Goal: Transaction & Acquisition: Purchase product/service

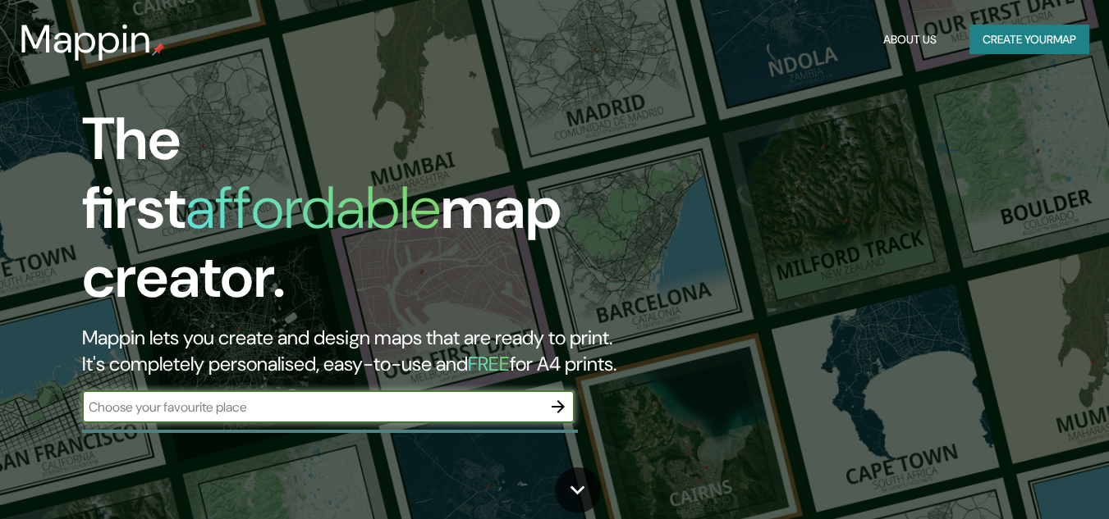
drag, startPoint x: 400, startPoint y: 392, endPoint x: 415, endPoint y: 395, distance: 15.8
click at [400, 398] on input "text" at bounding box center [312, 407] width 460 height 19
type input "trujillo"
click at [565, 397] on icon "button" at bounding box center [558, 407] width 20 height 20
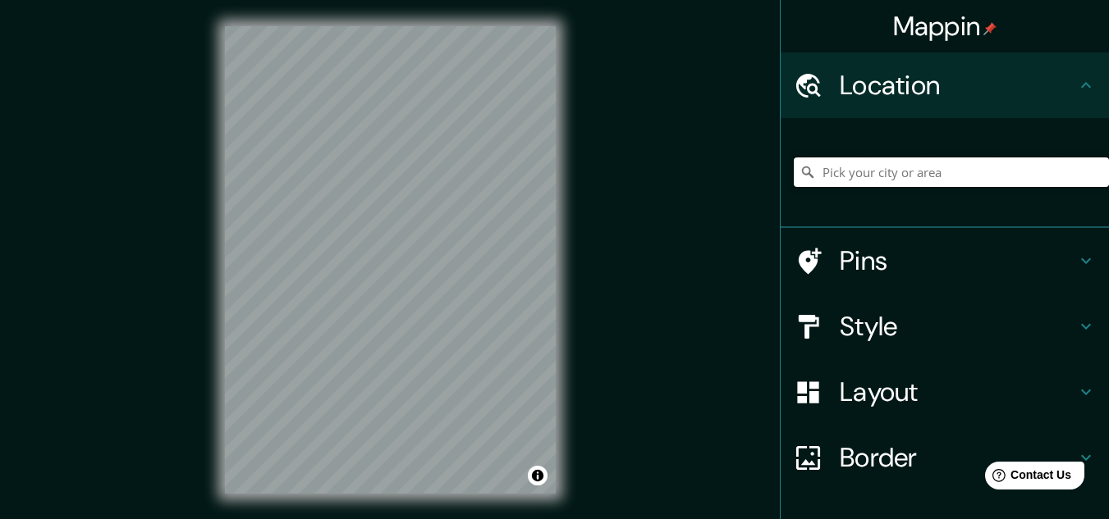
click at [909, 181] on input "Pick your city or area" at bounding box center [951, 173] width 315 height 30
drag, startPoint x: 899, startPoint y: 172, endPoint x: 995, endPoint y: 175, distance: 95.2
click at [995, 175] on input "Pick your city or area" at bounding box center [951, 173] width 315 height 30
drag, startPoint x: 837, startPoint y: 169, endPoint x: 811, endPoint y: 174, distance: 26.7
click at [811, 174] on input "Pick your city or area" at bounding box center [951, 173] width 315 height 30
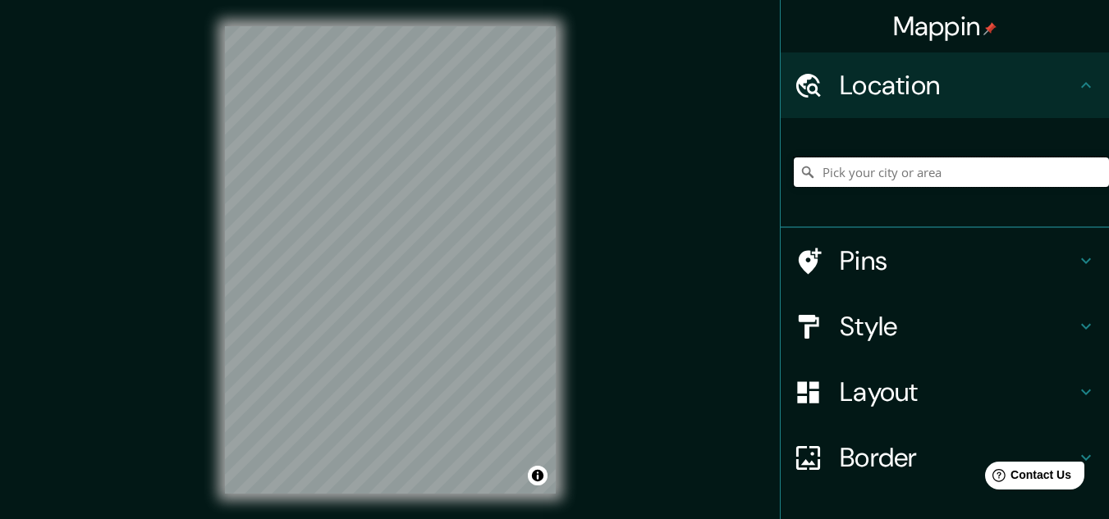
click at [810, 173] on input "Pick your city or area" at bounding box center [951, 173] width 315 height 30
click at [809, 173] on input "Pick your city or area" at bounding box center [951, 173] width 315 height 30
drag, startPoint x: 809, startPoint y: 173, endPoint x: 796, endPoint y: 176, distance: 13.5
click at [799, 176] on icon at bounding box center [807, 172] width 16 height 16
paste input "[GEOGRAPHIC_DATA]"
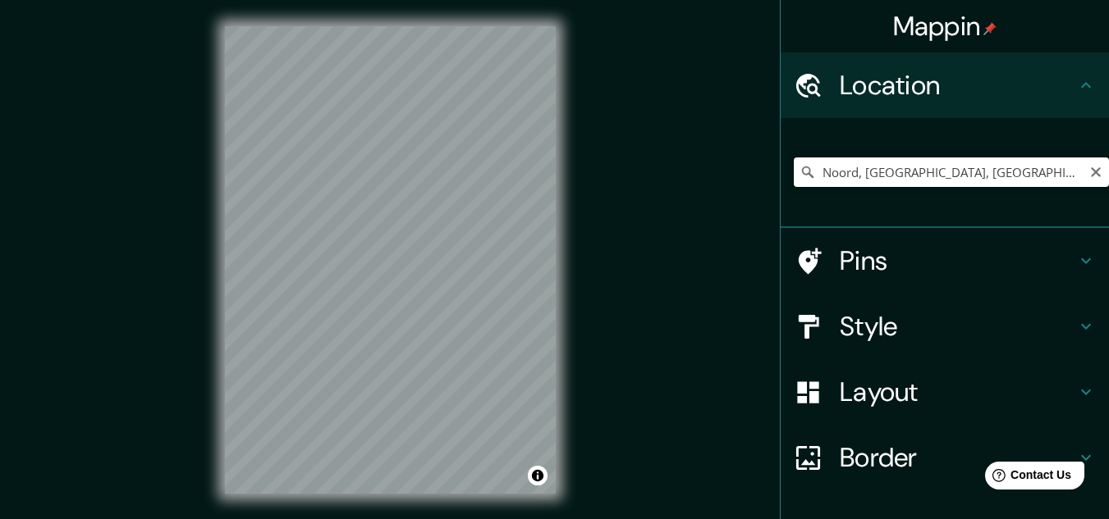
click at [897, 181] on input "Noord, [GEOGRAPHIC_DATA], [GEOGRAPHIC_DATA], [GEOGRAPHIC_DATA]" at bounding box center [951, 173] width 315 height 30
paste input "[GEOGRAPHIC_DATA]"
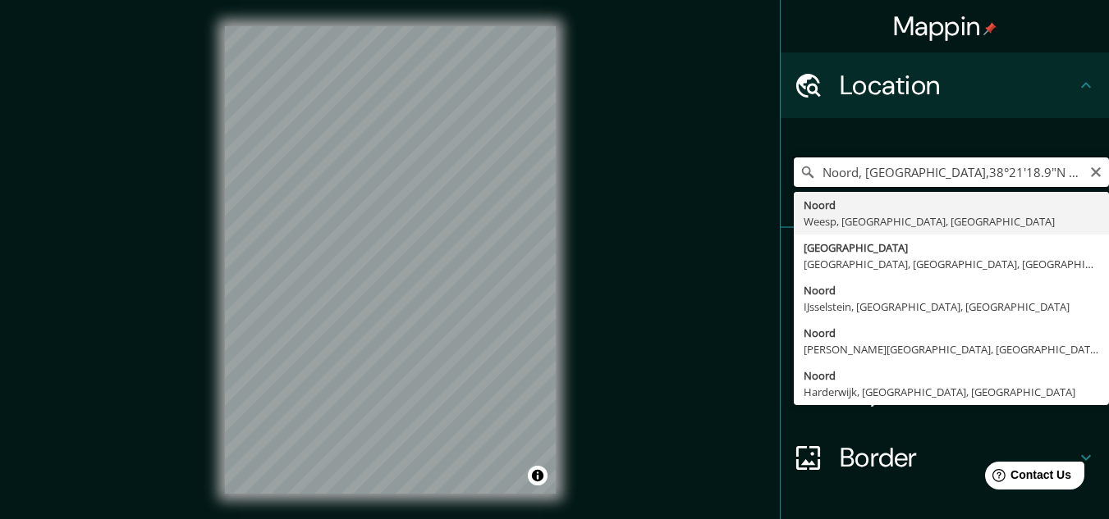
type input "Noord, [GEOGRAPHIC_DATA], [GEOGRAPHIC_DATA], [GEOGRAPHIC_DATA]"
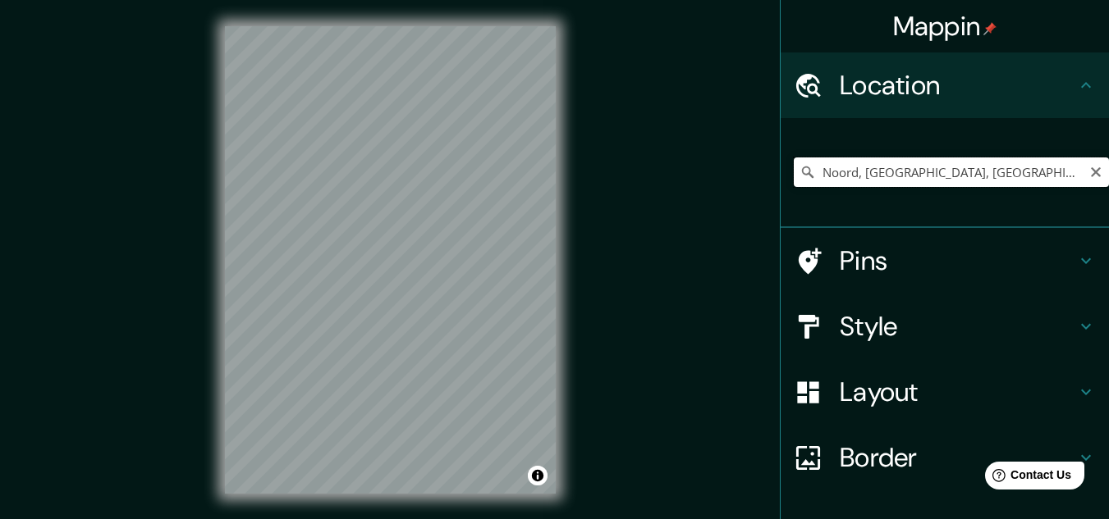
click at [968, 175] on input "Noord, [GEOGRAPHIC_DATA], [GEOGRAPHIC_DATA], [GEOGRAPHIC_DATA]" at bounding box center [951, 173] width 315 height 30
click at [980, 169] on input "Noord, [GEOGRAPHIC_DATA], [GEOGRAPHIC_DATA], [GEOGRAPHIC_DATA]" at bounding box center [951, 173] width 315 height 30
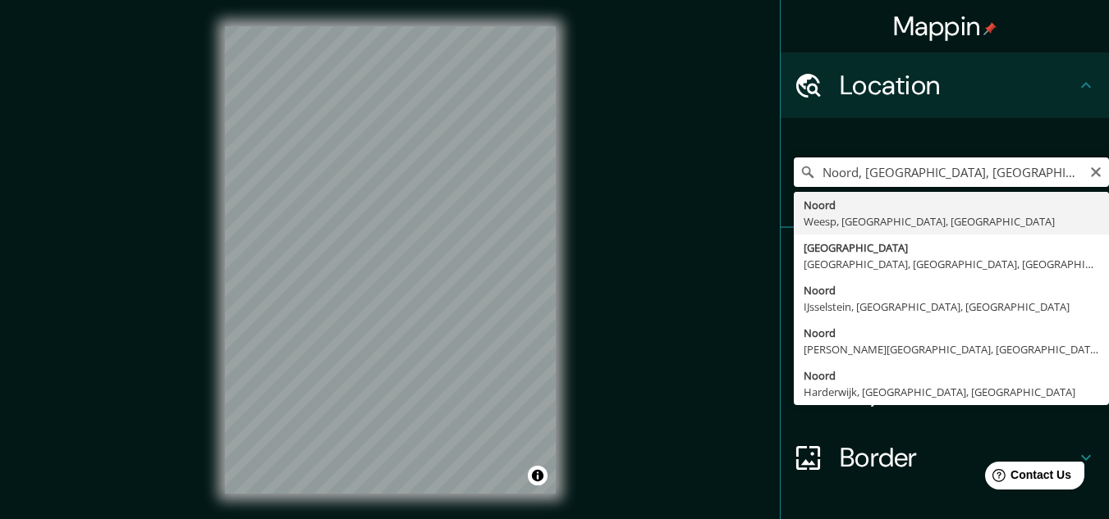
click at [945, 176] on input "Noord, [GEOGRAPHIC_DATA], [GEOGRAPHIC_DATA], [GEOGRAPHIC_DATA]" at bounding box center [951, 173] width 315 height 30
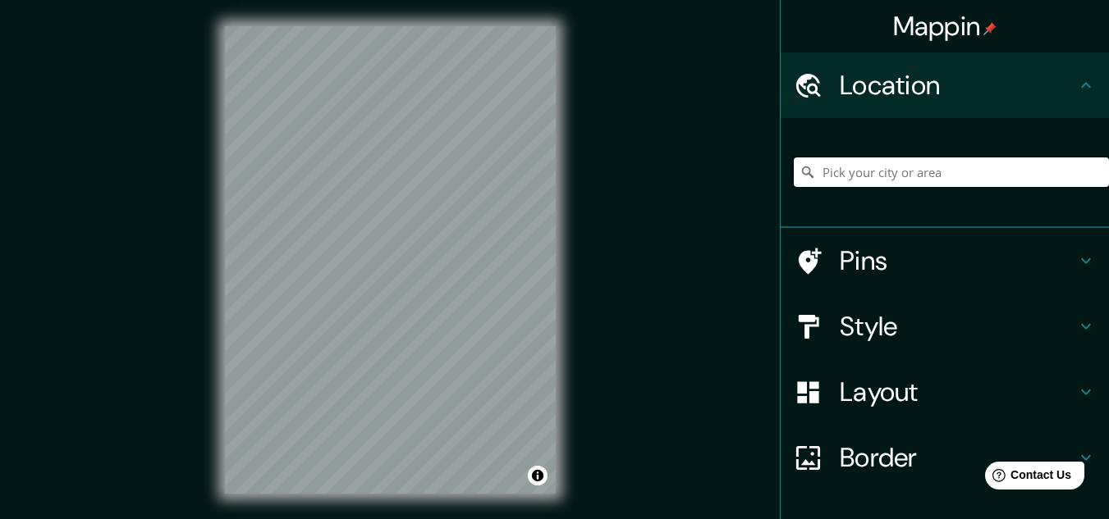
paste input "[GEOGRAPHIC_DATA]"
type input "[GEOGRAPHIC_DATA], [GEOGRAPHIC_DATA], [GEOGRAPHIC_DATA], [GEOGRAPHIC_DATA]"
click at [905, 418] on div "Layout" at bounding box center [944, 392] width 328 height 66
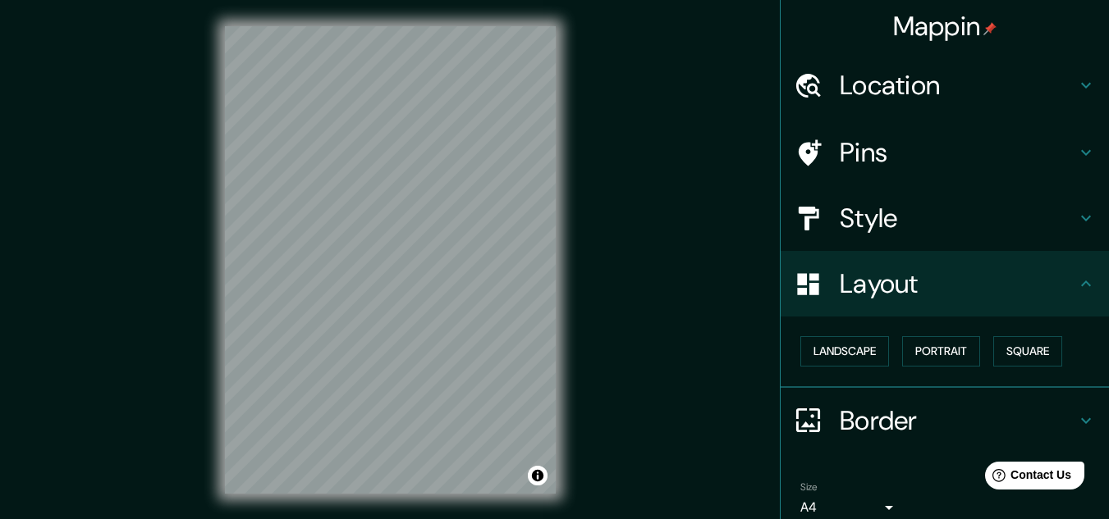
click at [901, 231] on h4 "Style" at bounding box center [958, 218] width 236 height 33
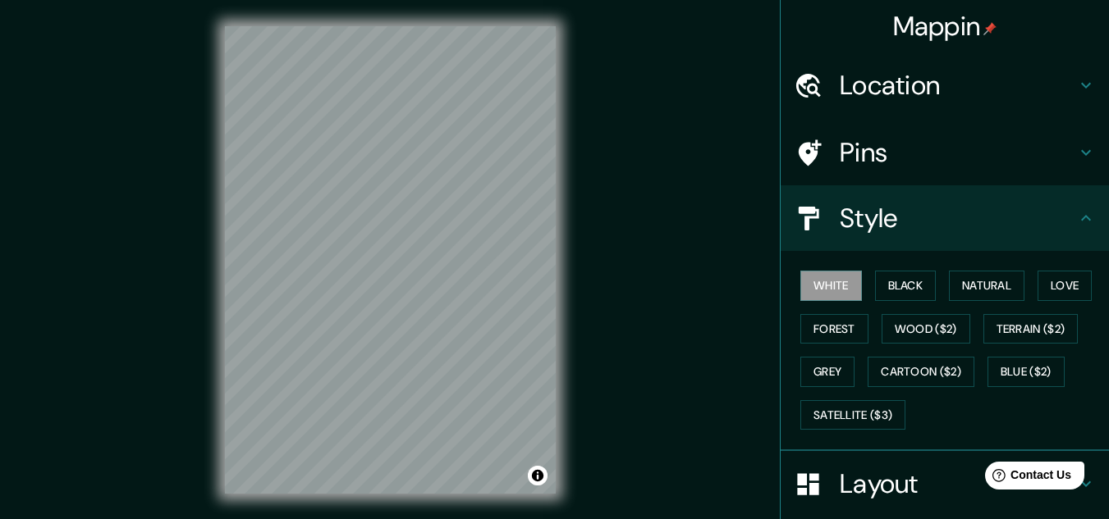
click at [930, 159] on h4 "Pins" at bounding box center [958, 152] width 236 height 33
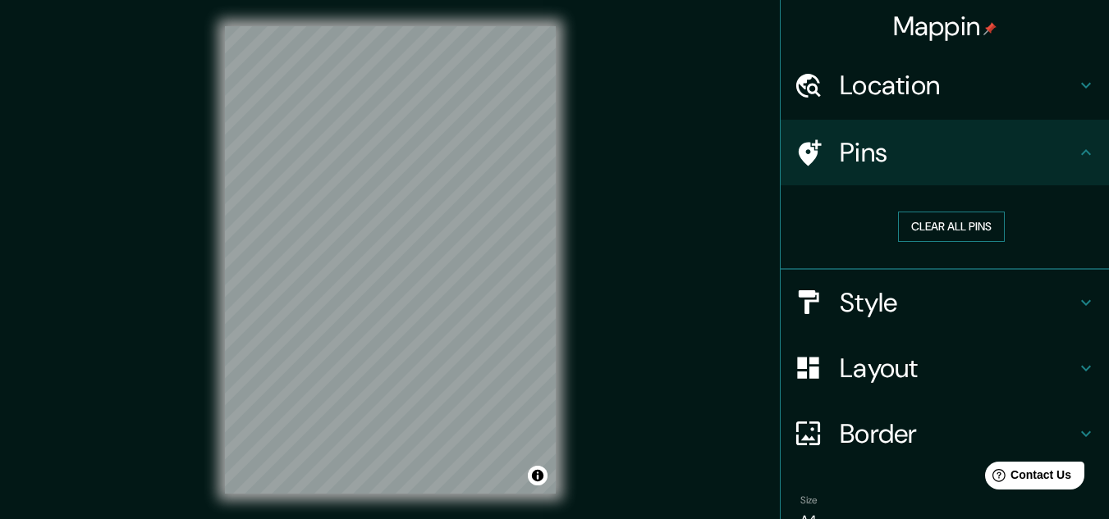
click at [942, 220] on button "Clear all pins" at bounding box center [951, 227] width 107 height 30
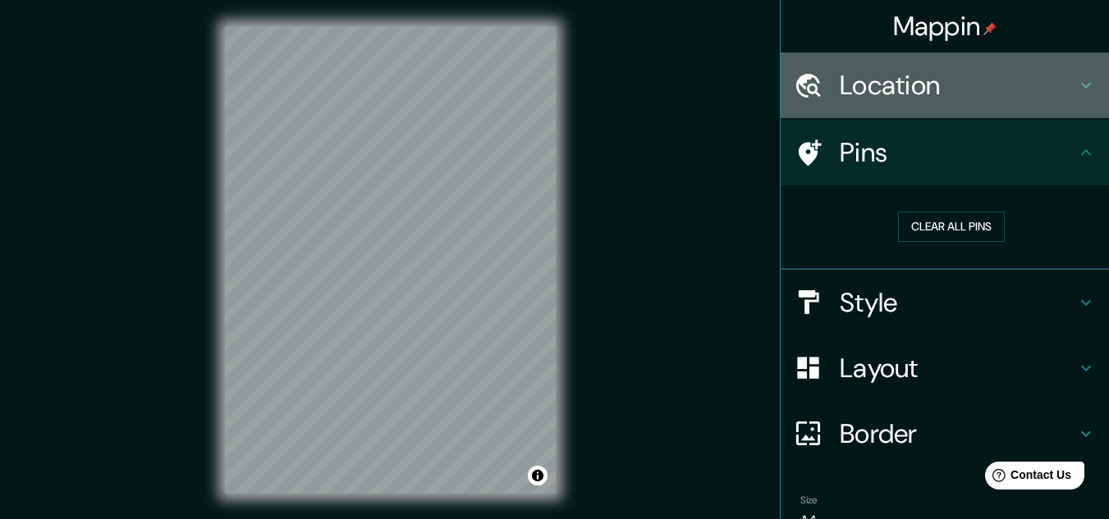
click at [897, 95] on h4 "Location" at bounding box center [958, 85] width 236 height 33
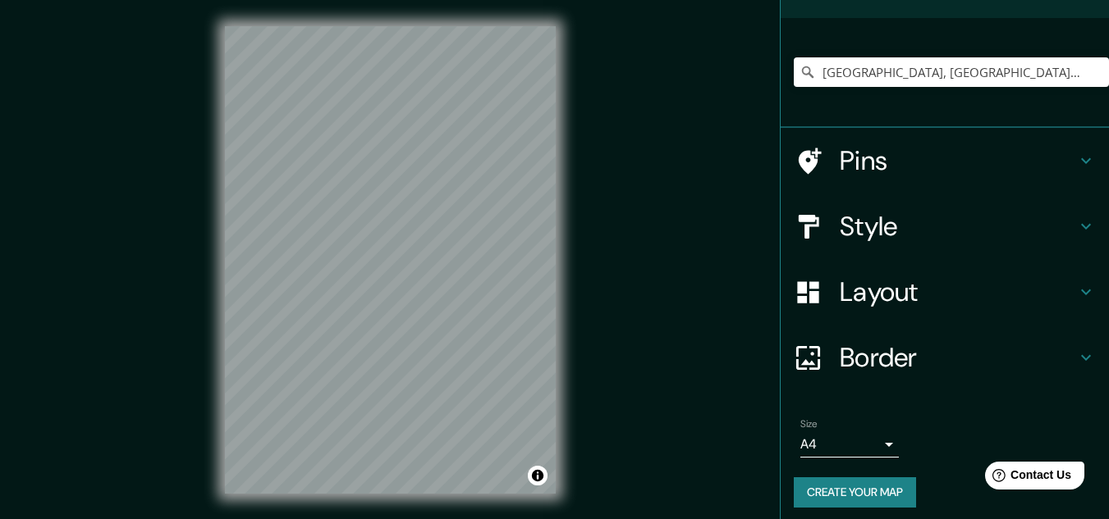
scroll to position [108, 0]
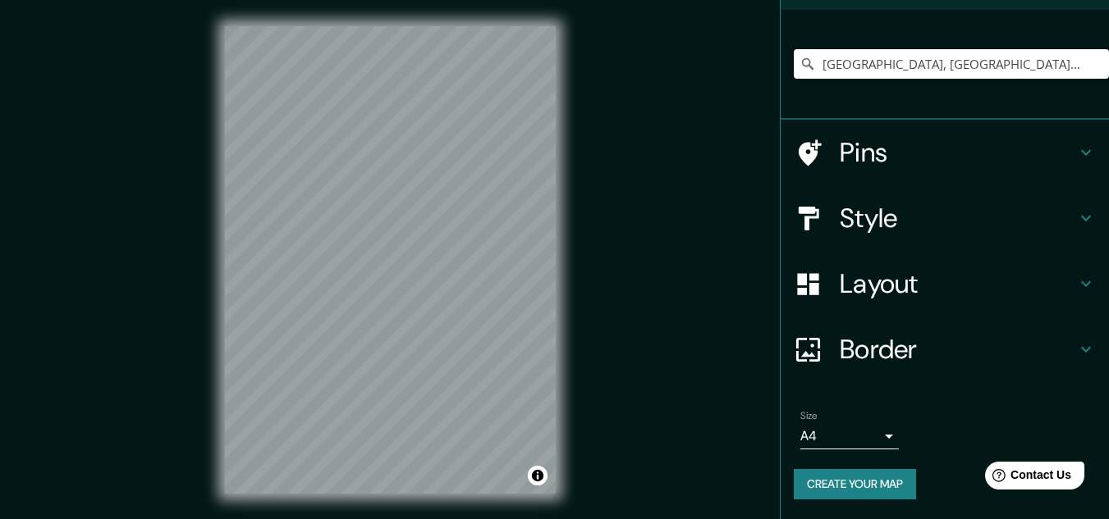
click at [871, 361] on h4 "Border" at bounding box center [958, 349] width 236 height 33
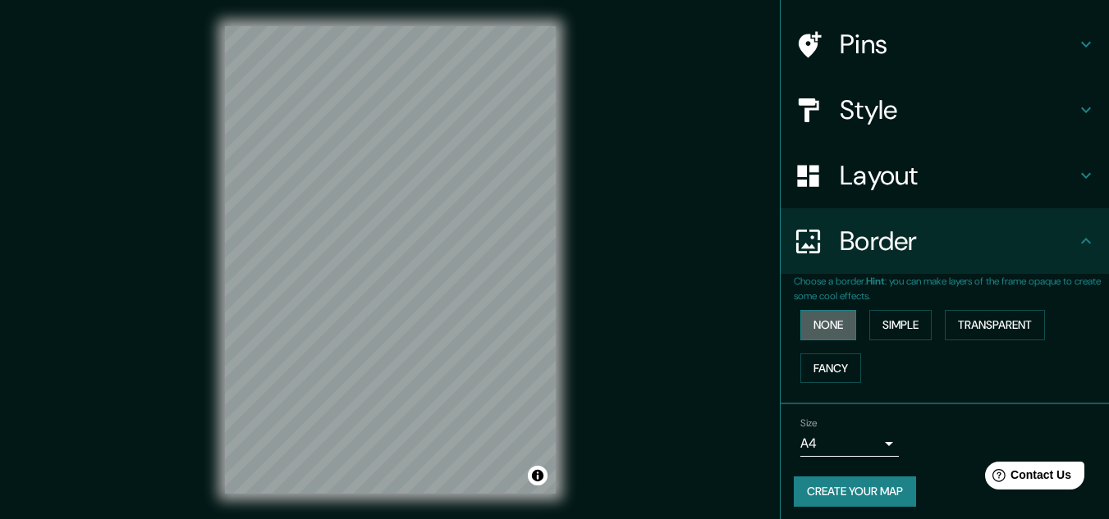
click at [840, 326] on button "None" at bounding box center [828, 325] width 56 height 30
click at [880, 321] on button "Simple" at bounding box center [900, 325] width 62 height 30
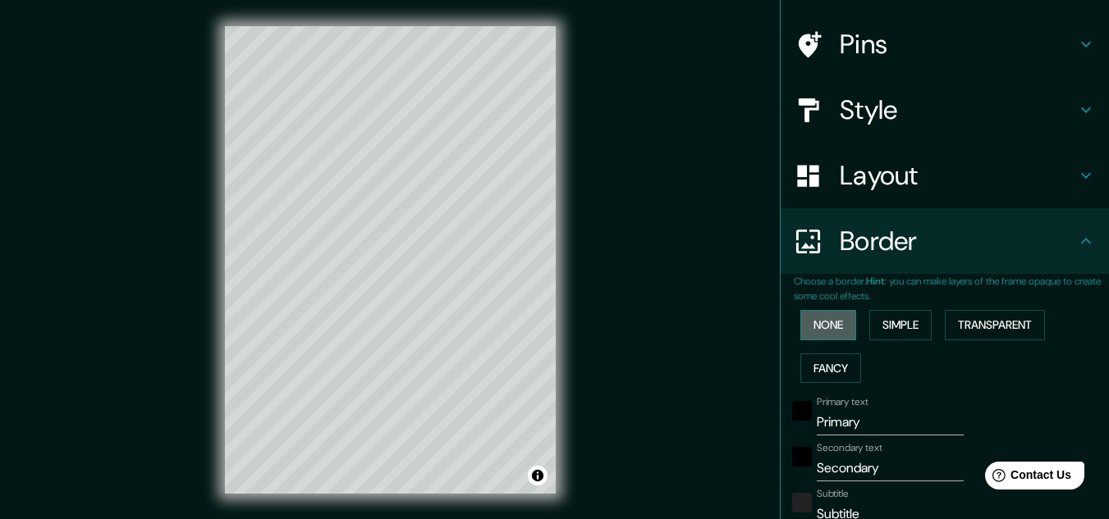
click at [808, 324] on button "None" at bounding box center [828, 325] width 56 height 30
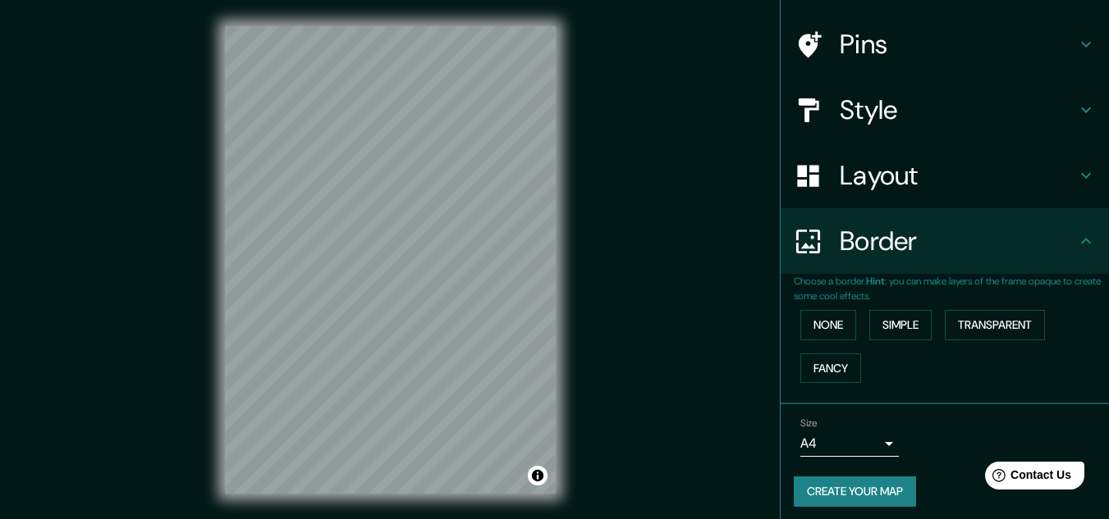
click at [910, 188] on h4 "Layout" at bounding box center [958, 175] width 236 height 33
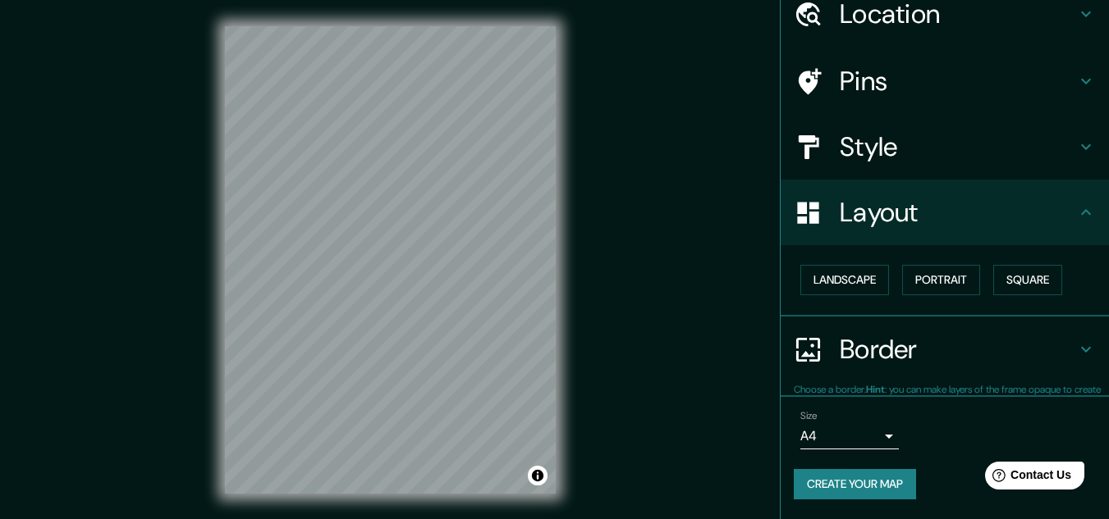
scroll to position [71, 0]
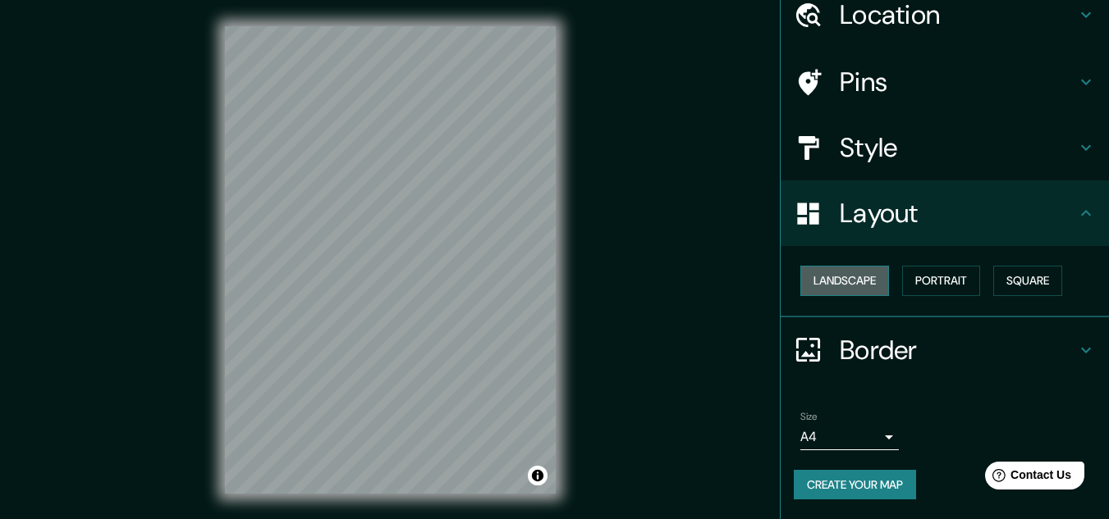
click at [867, 282] on button "Landscape" at bounding box center [844, 281] width 89 height 30
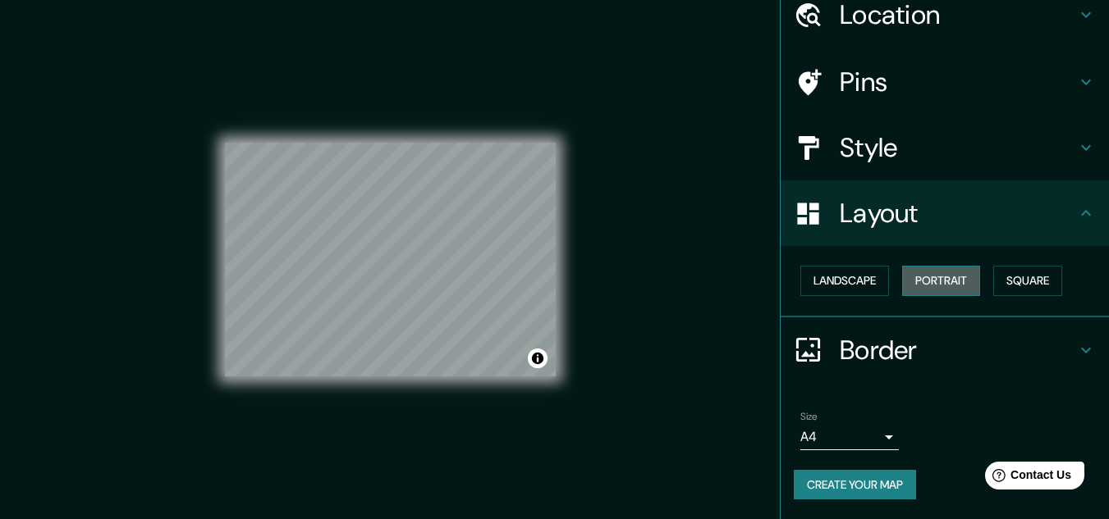
click at [918, 270] on button "Portrait" at bounding box center [941, 281] width 78 height 30
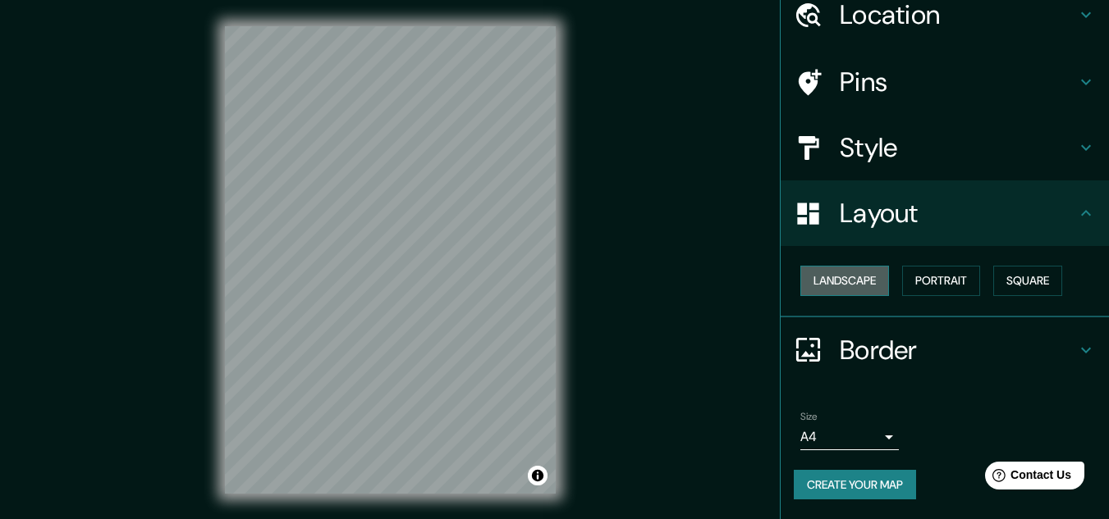
click at [855, 283] on button "Landscape" at bounding box center [844, 281] width 89 height 30
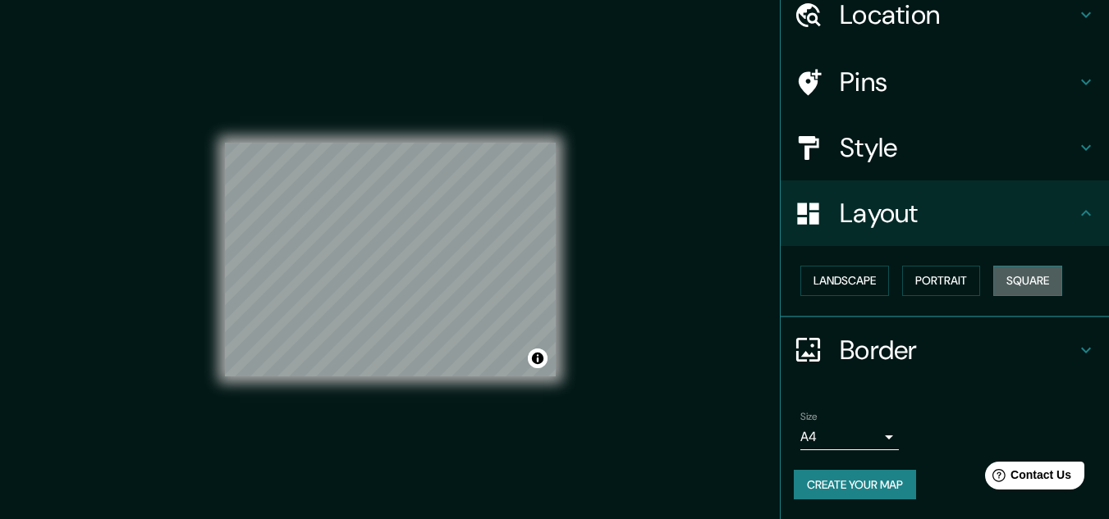
click at [1034, 277] on button "Square" at bounding box center [1027, 281] width 69 height 30
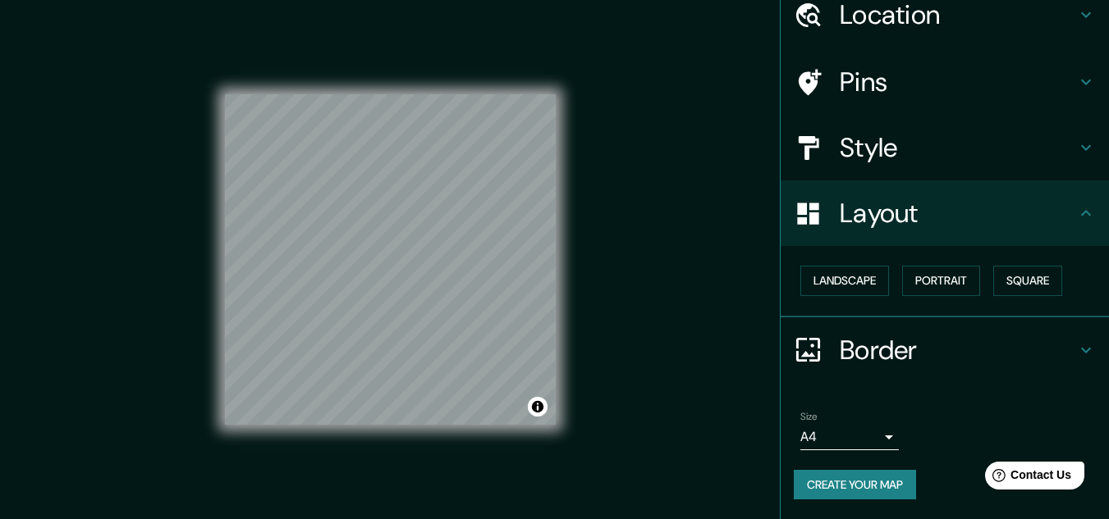
click at [865, 151] on h4 "Style" at bounding box center [958, 147] width 236 height 33
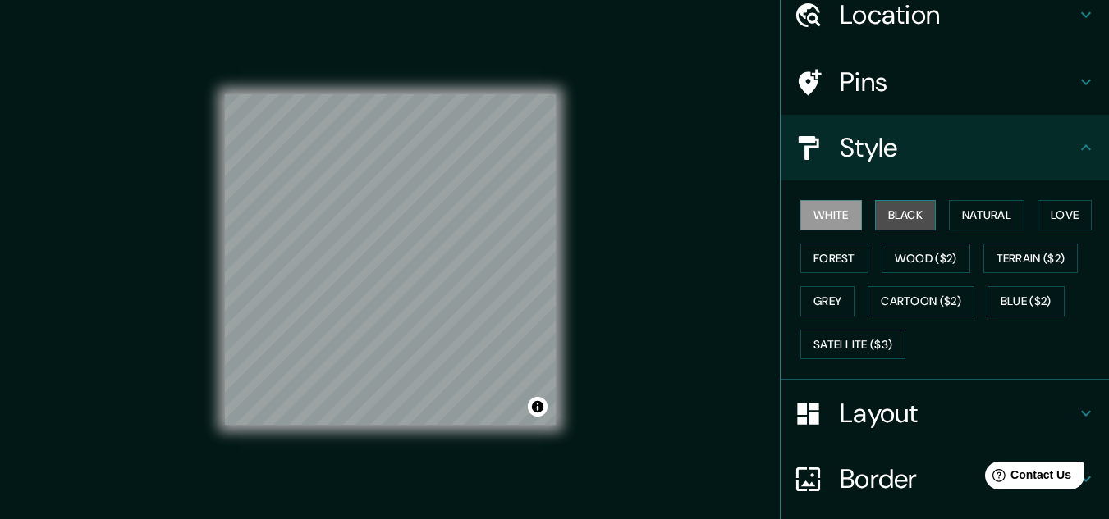
click at [891, 209] on button "Black" at bounding box center [906, 215] width 62 height 30
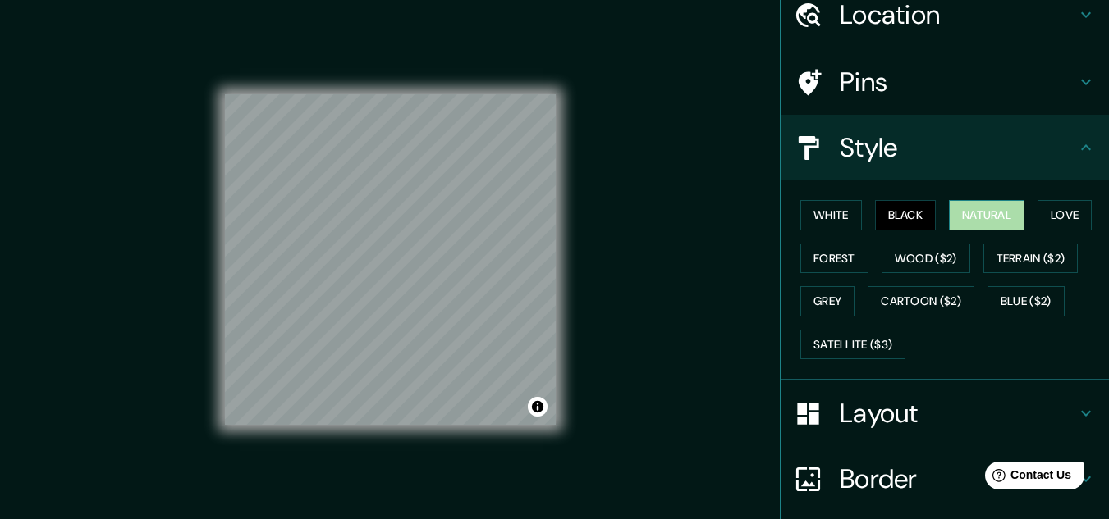
click at [973, 207] on button "Natural" at bounding box center [987, 215] width 76 height 30
click at [1043, 216] on button "Love" at bounding box center [1064, 215] width 54 height 30
click at [975, 213] on button "Natural" at bounding box center [987, 215] width 76 height 30
